Goal: Navigation & Orientation: Find specific page/section

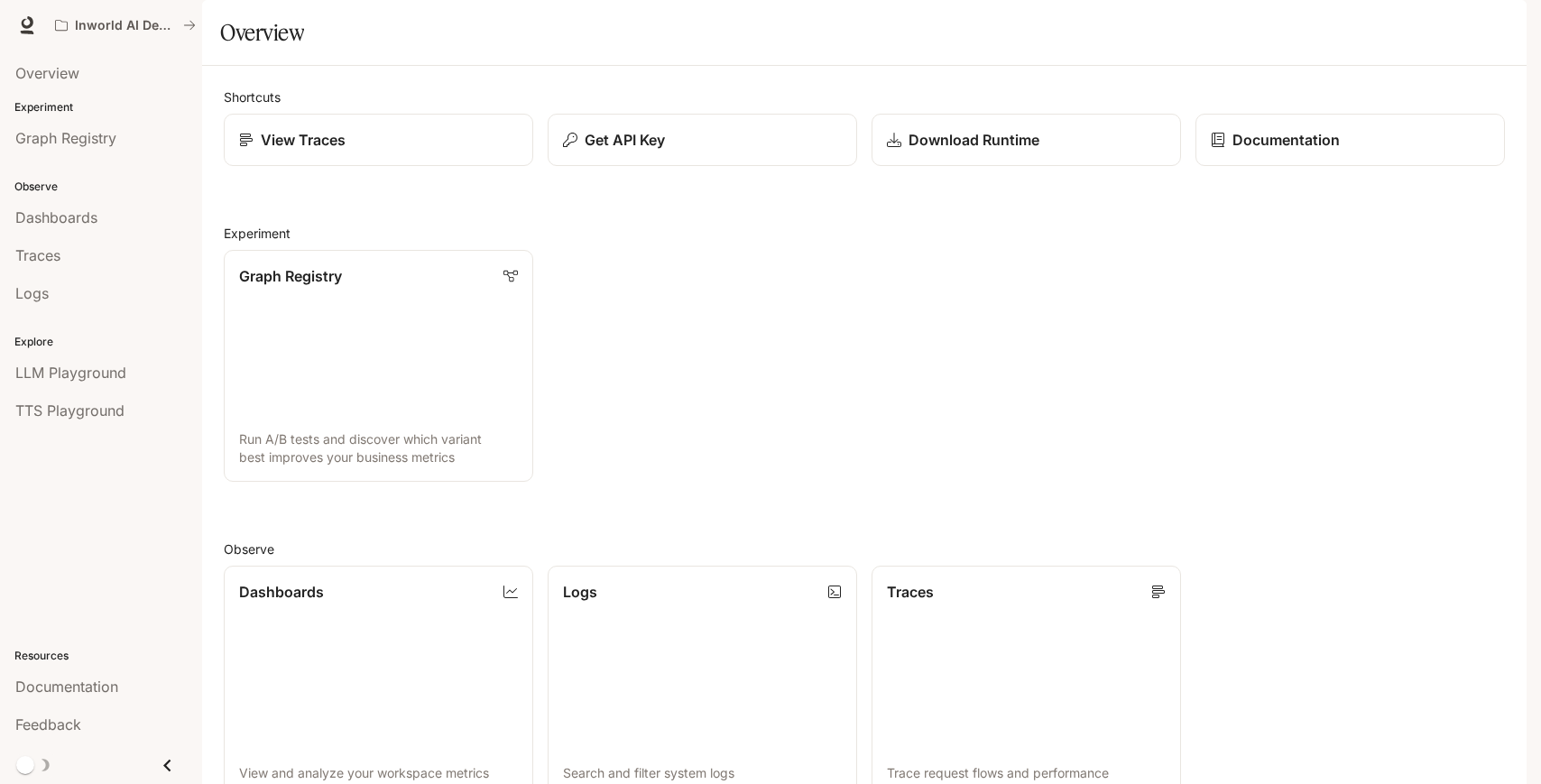
click at [1502, 32] on div "button" at bounding box center [1501, 25] width 25 height 25
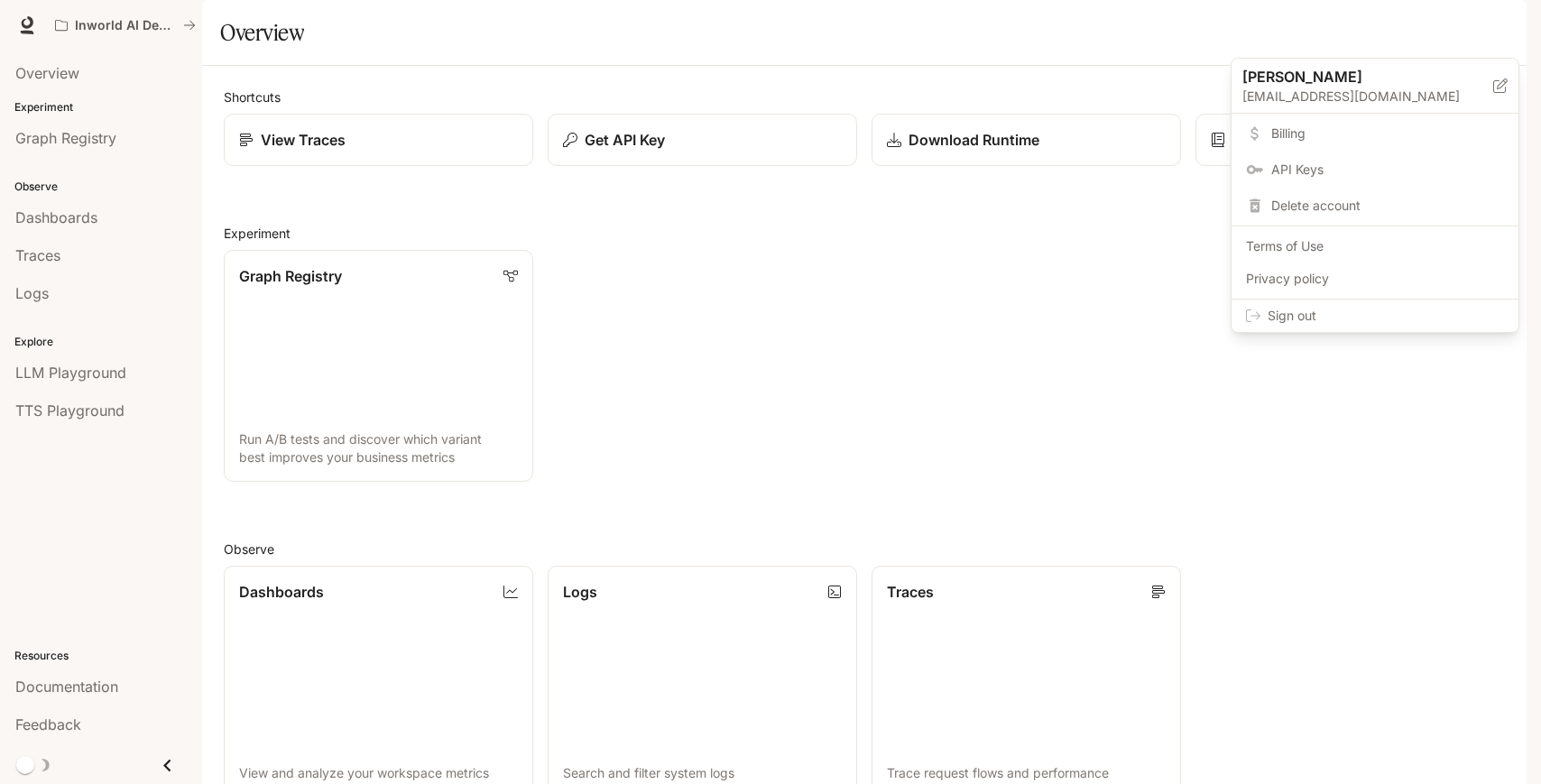
click at [138, 25] on div at bounding box center [770, 392] width 1541 height 784
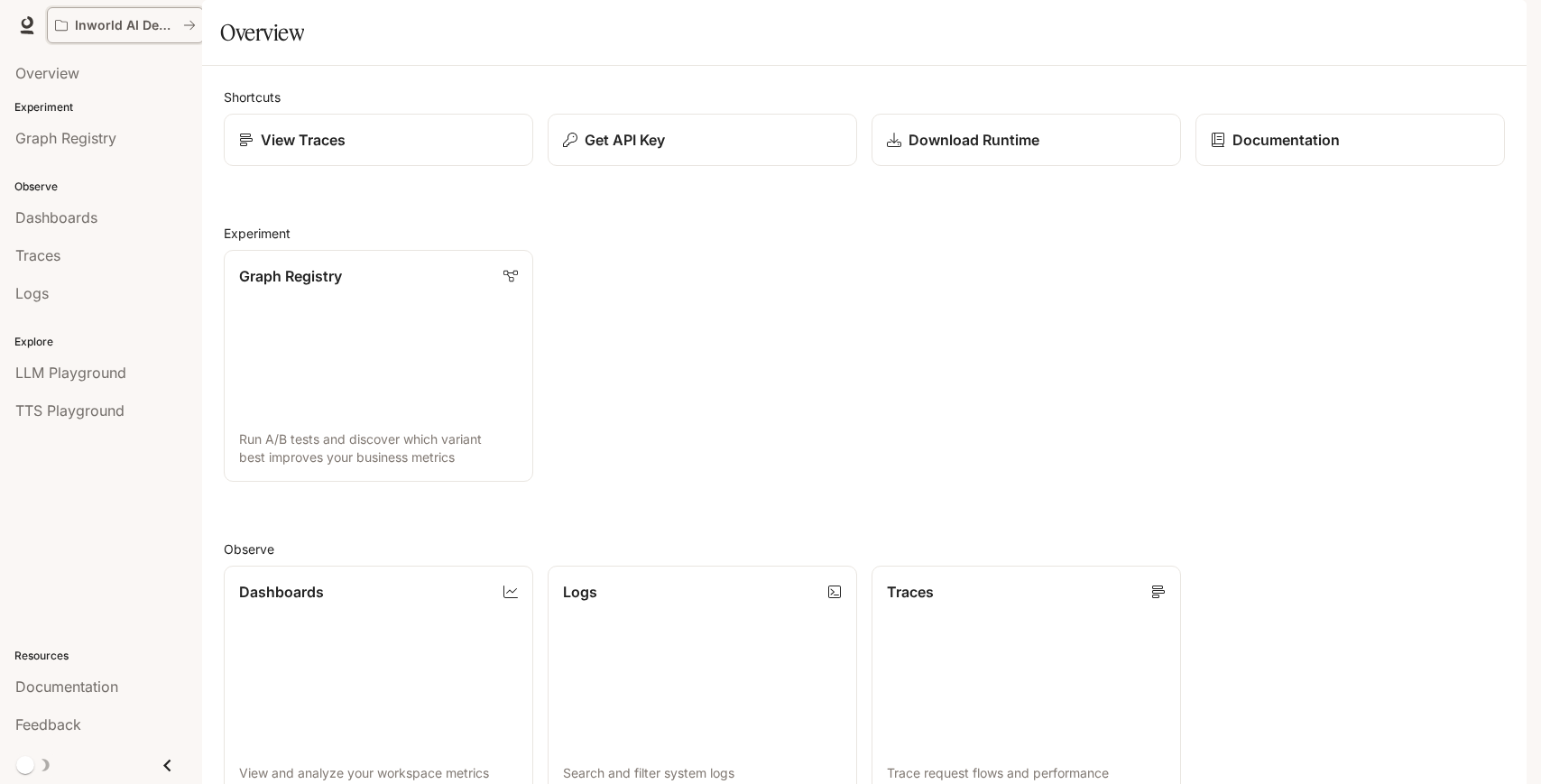
click at [185, 24] on icon "All workspaces" at bounding box center [189, 24] width 13 height 13
click at [75, 228] on span "Dashboards" at bounding box center [56, 217] width 82 height 21
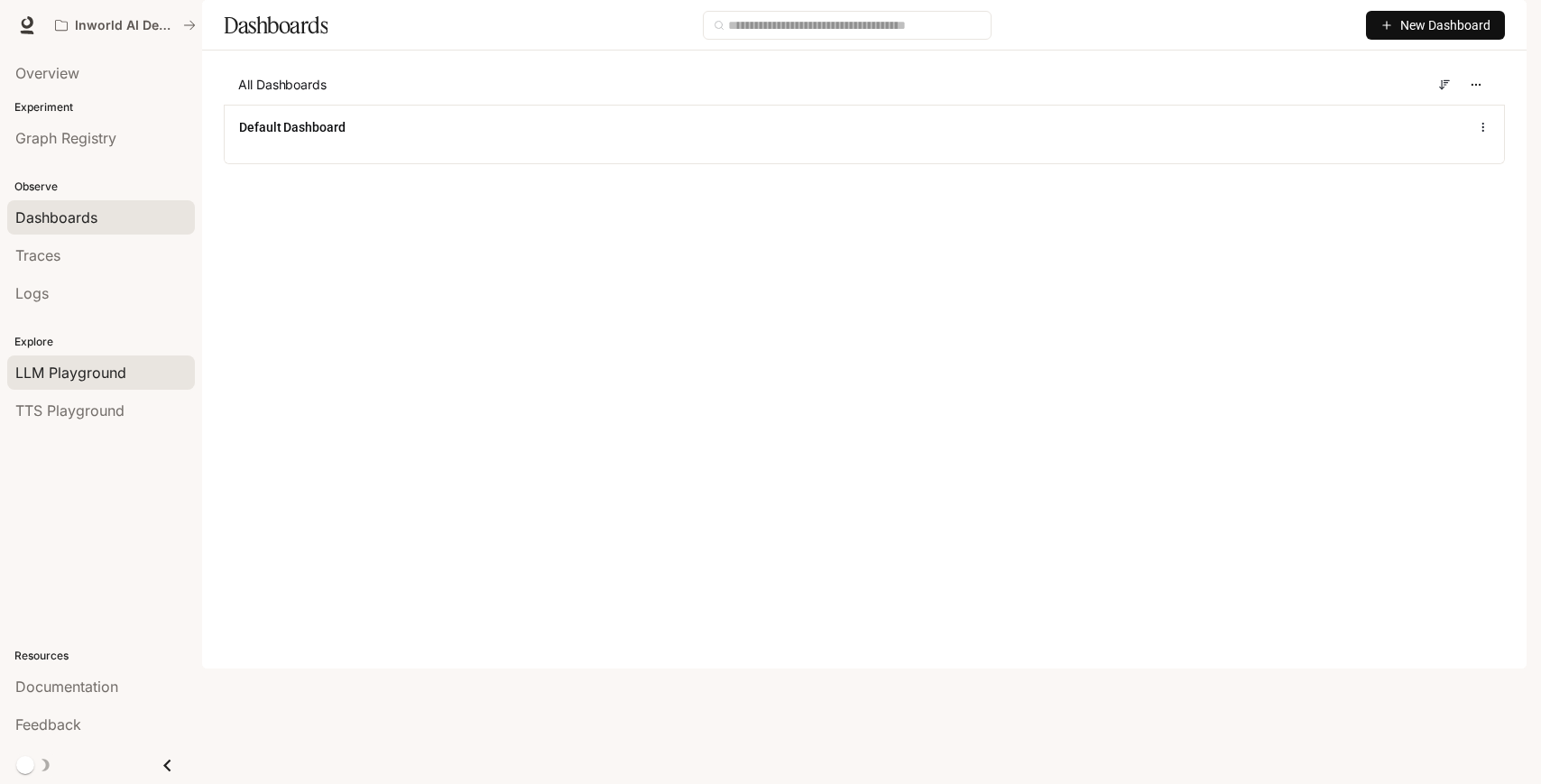
click at [107, 374] on span "LLM Playground" at bounding box center [71, 373] width 111 height 21
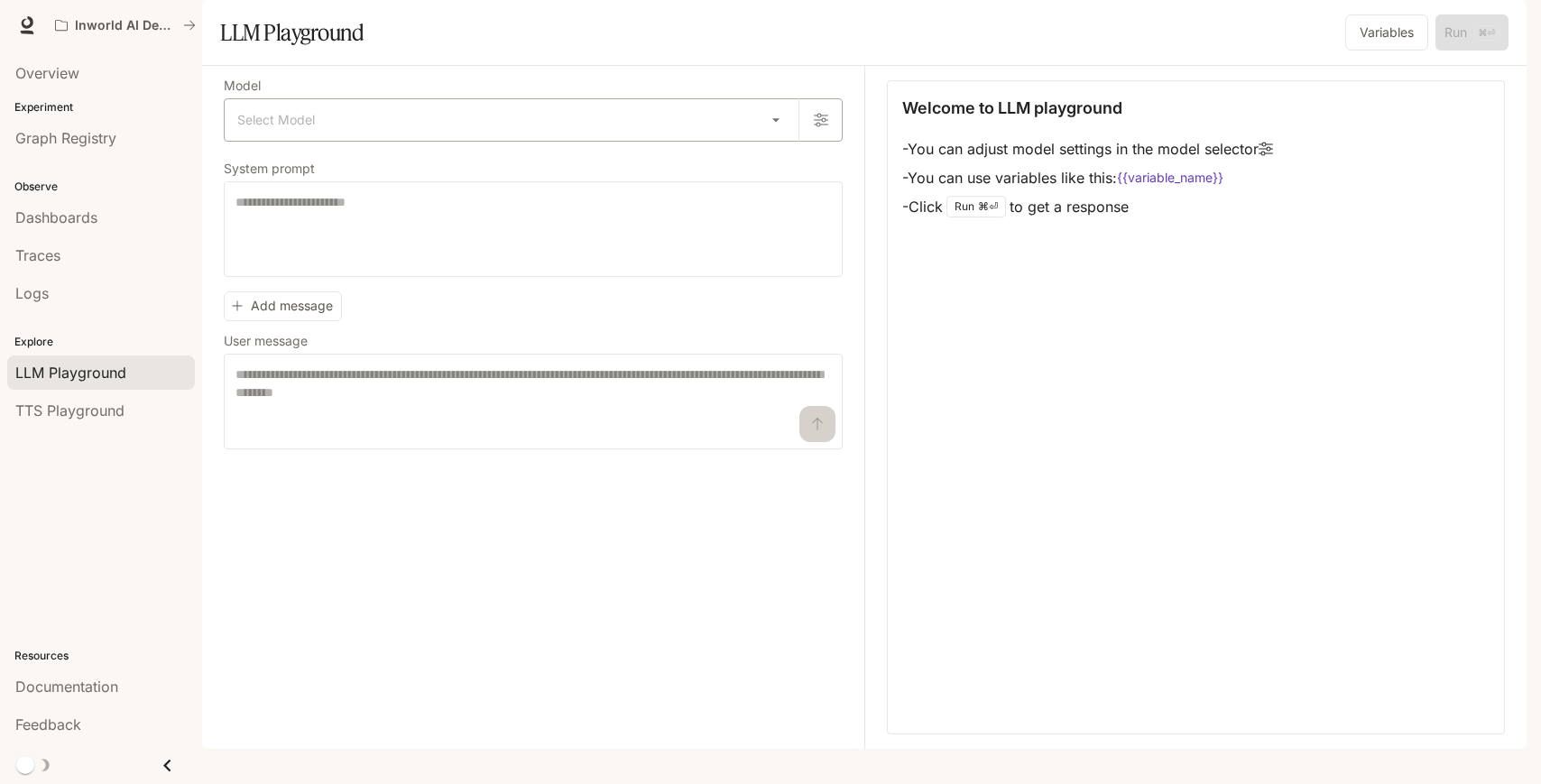
click at [771, 172] on body "Skip to main content Inworld AI Demos Documentation Documentation Portal Overvi…" at bounding box center [770, 392] width 1541 height 784
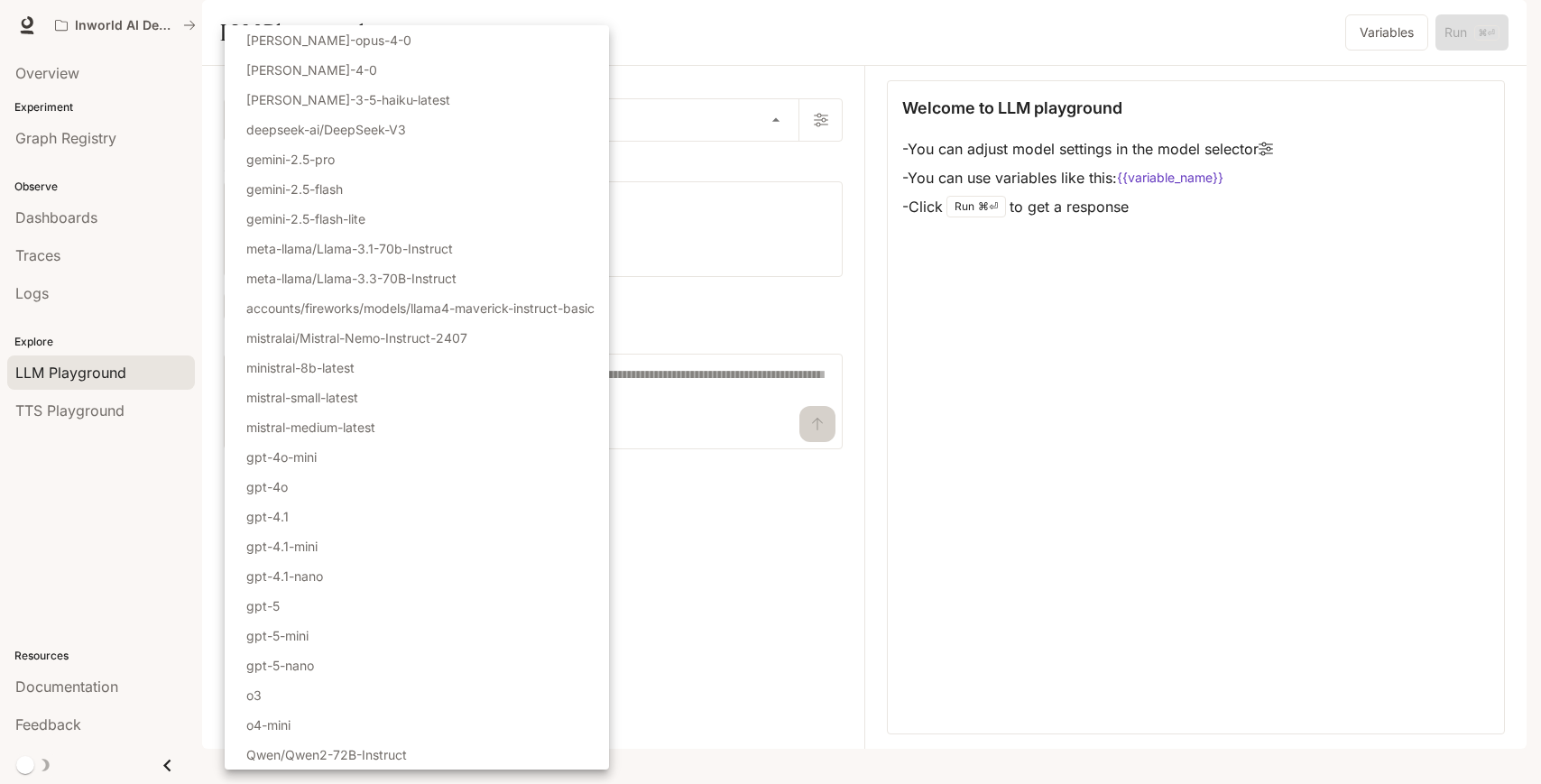
click at [1161, 401] on div at bounding box center [770, 392] width 1541 height 784
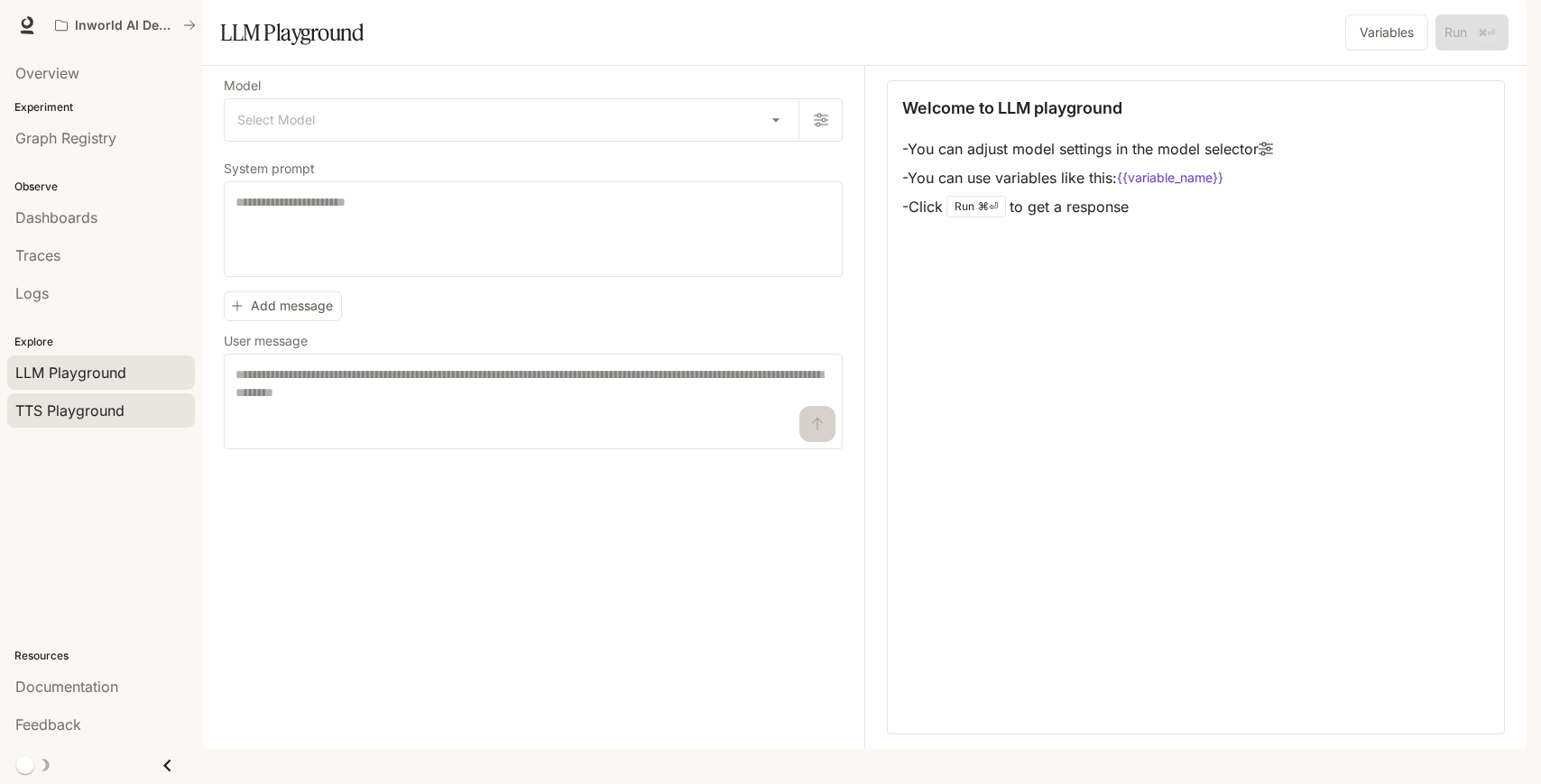
click at [112, 412] on span "TTS Playground" at bounding box center [70, 410] width 109 height 21
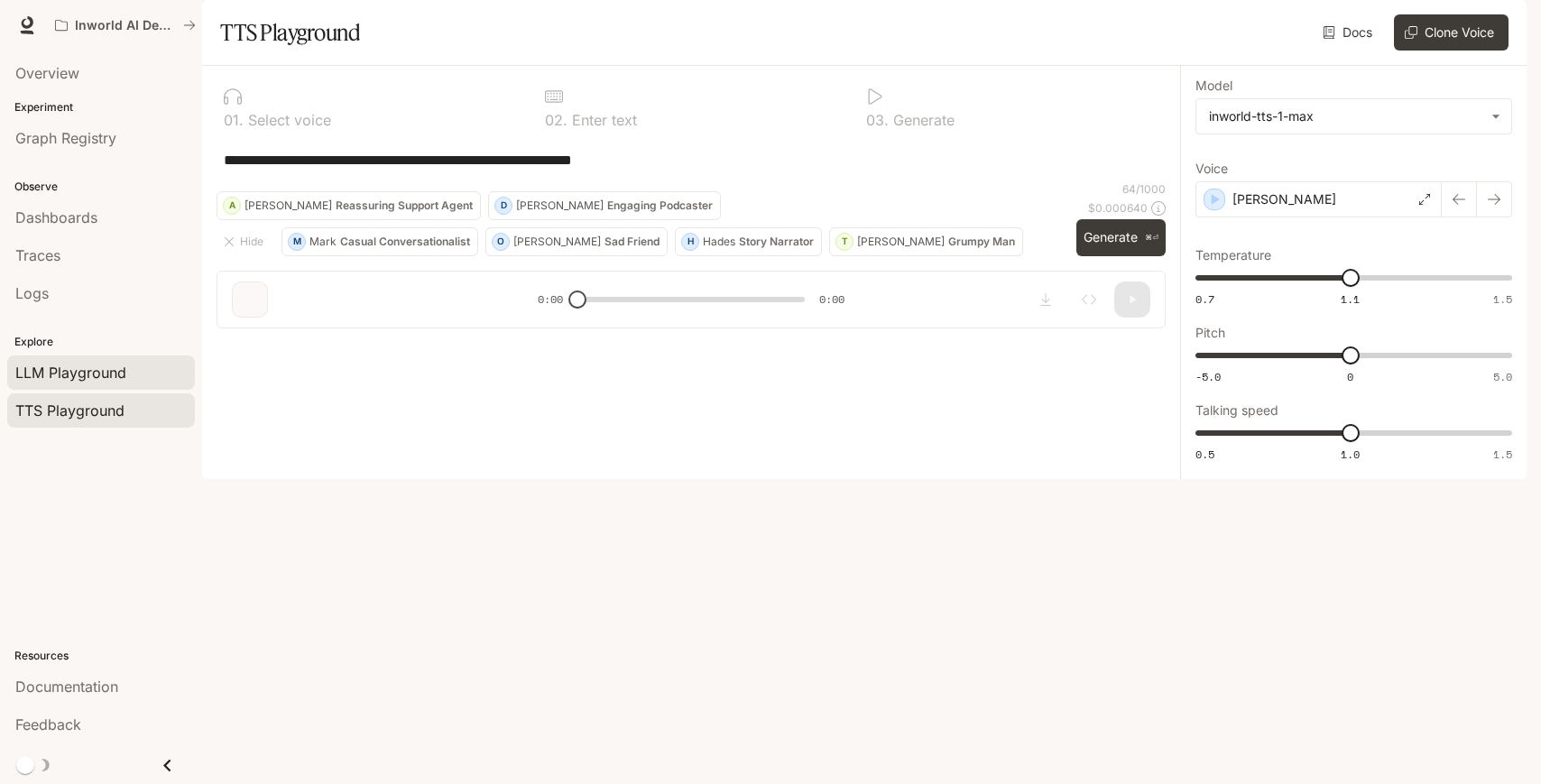
click at [92, 380] on span "LLM Playground" at bounding box center [71, 373] width 111 height 21
